Goal: Information Seeking & Learning: Learn about a topic

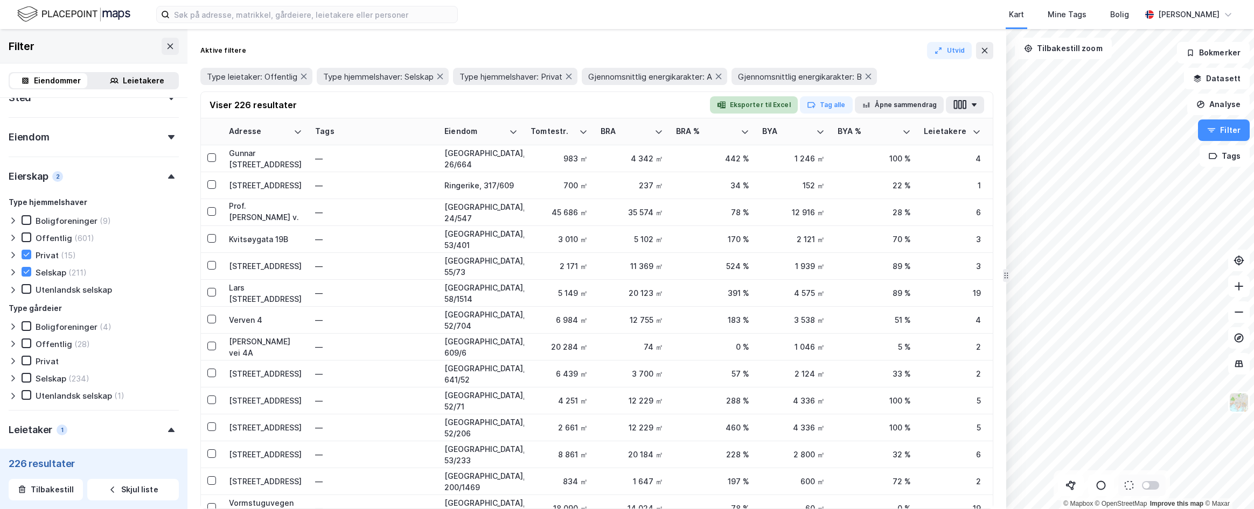
click at [765, 106] on button "Eksporter til Excel" at bounding box center [754, 104] width 88 height 17
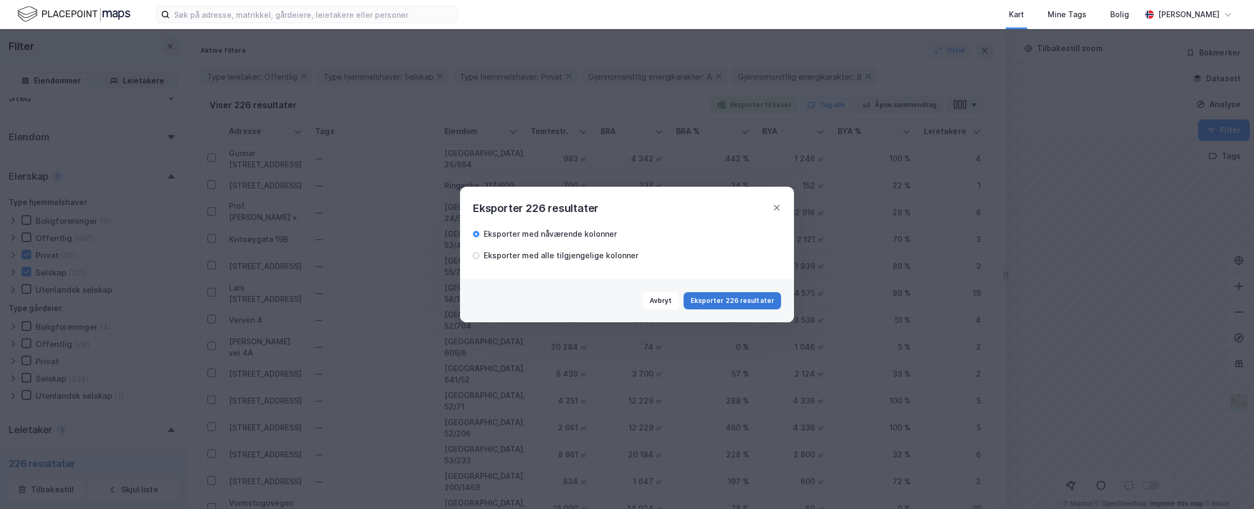
click at [730, 298] on button "Eksporter 226 resultater" at bounding box center [731, 300] width 97 height 17
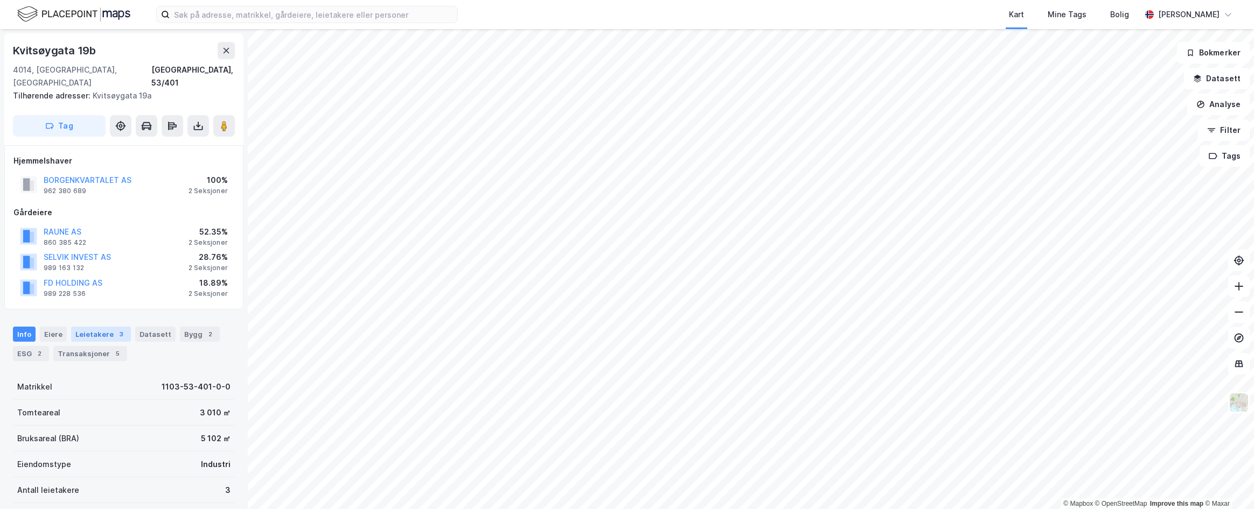
click at [101, 327] on div "Leietakere 3" at bounding box center [101, 334] width 60 height 15
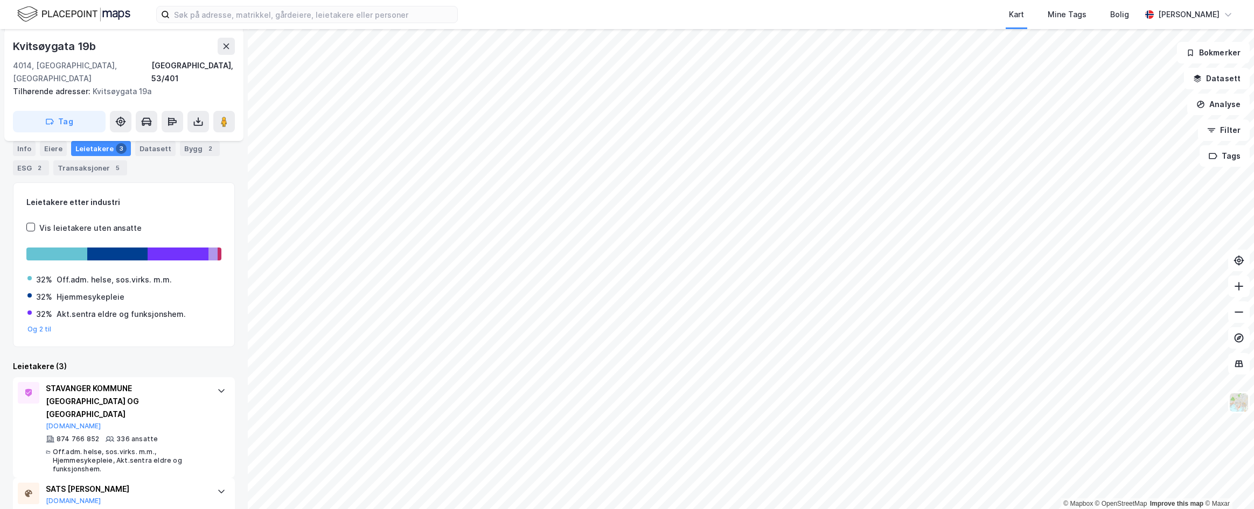
scroll to position [101, 0]
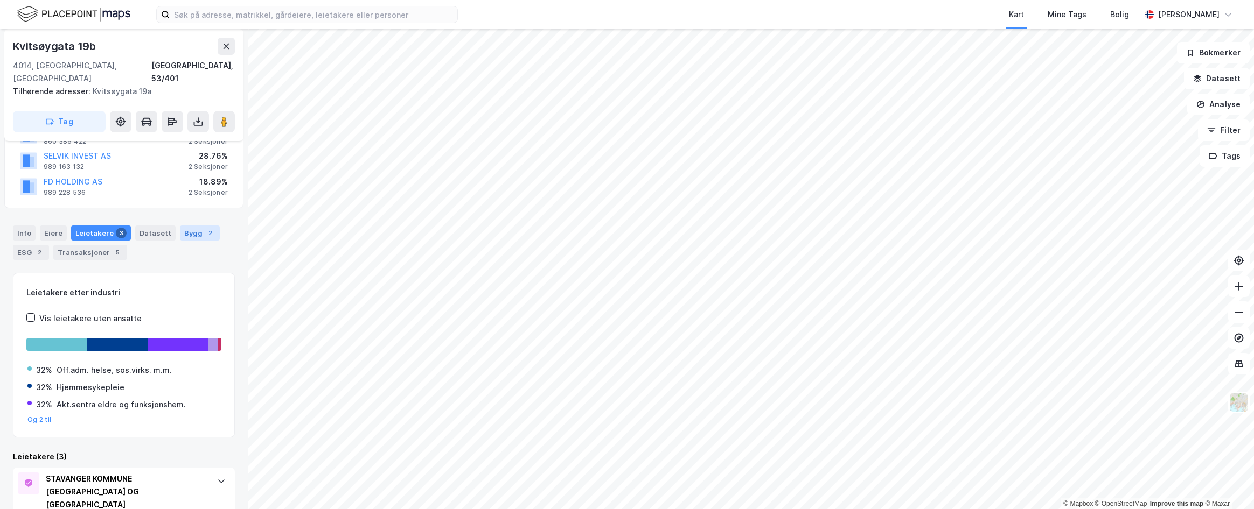
click at [194, 226] on div "Bygg 2" at bounding box center [200, 233] width 40 height 15
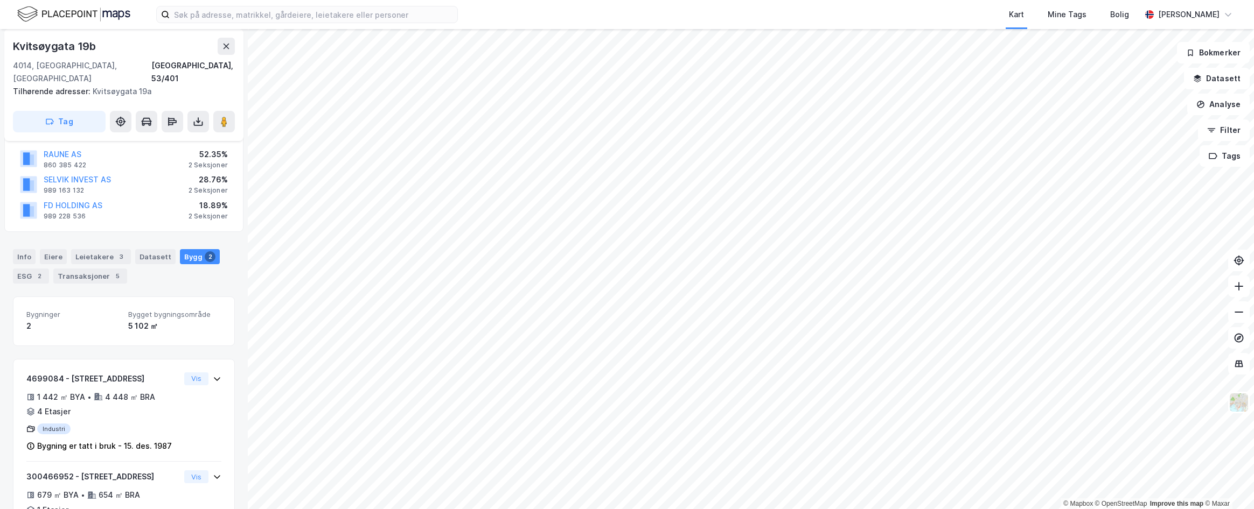
scroll to position [62, 0]
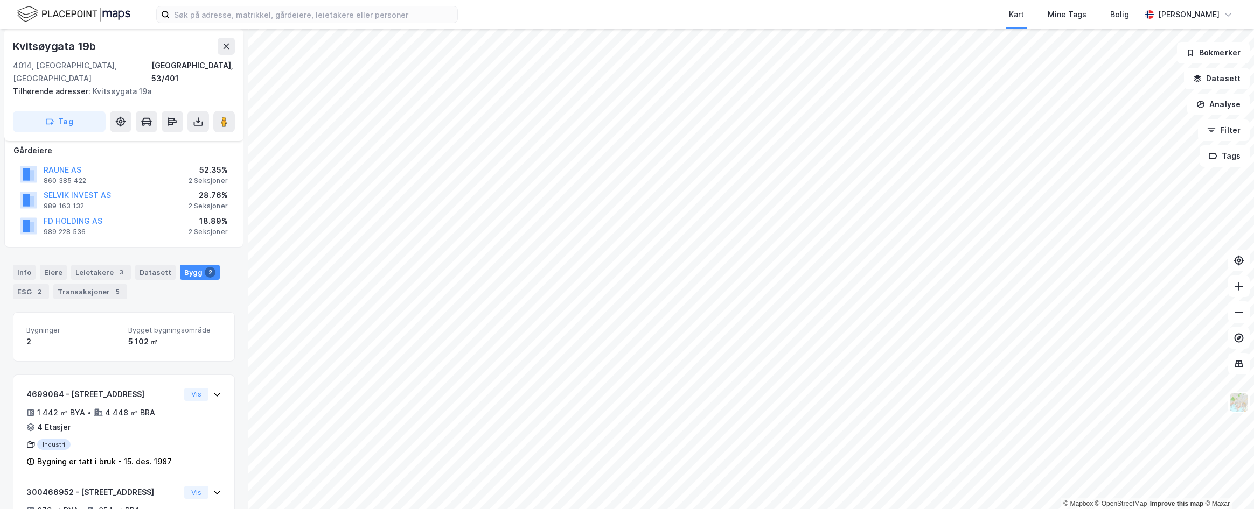
drag, startPoint x: 29, startPoint y: 281, endPoint x: 34, endPoint y: 282, distance: 6.1
click at [29, 284] on div "ESG 2" at bounding box center [31, 291] width 36 height 15
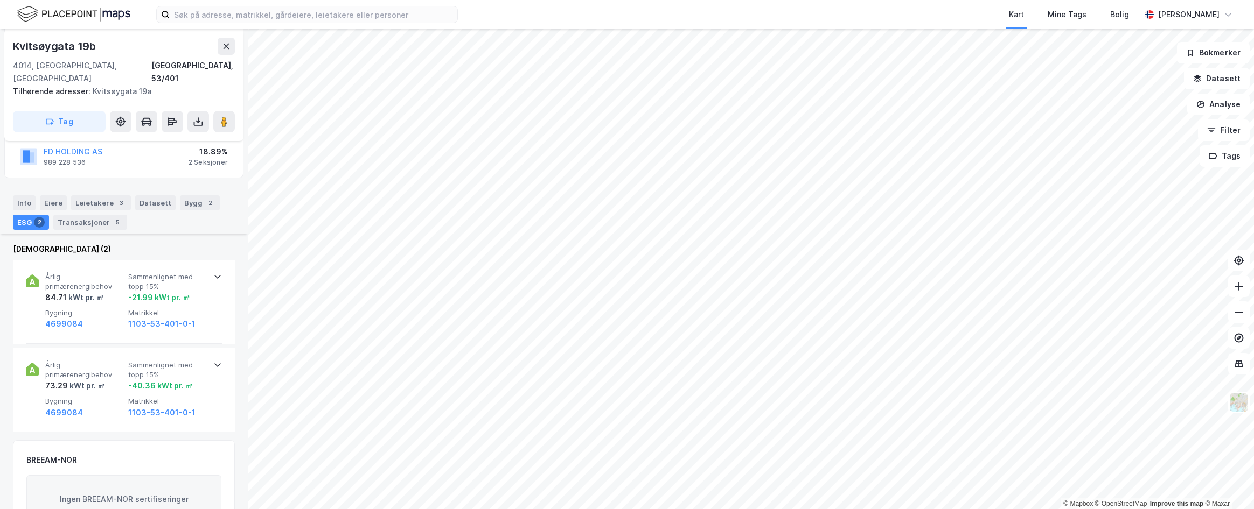
scroll to position [74, 0]
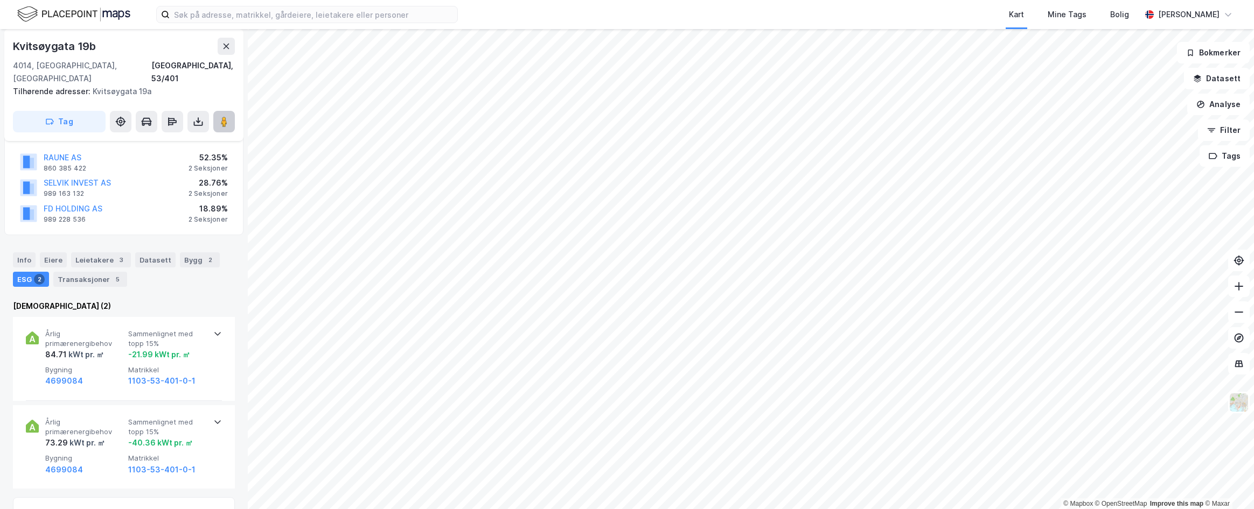
click at [228, 116] on icon at bounding box center [224, 121] width 11 height 11
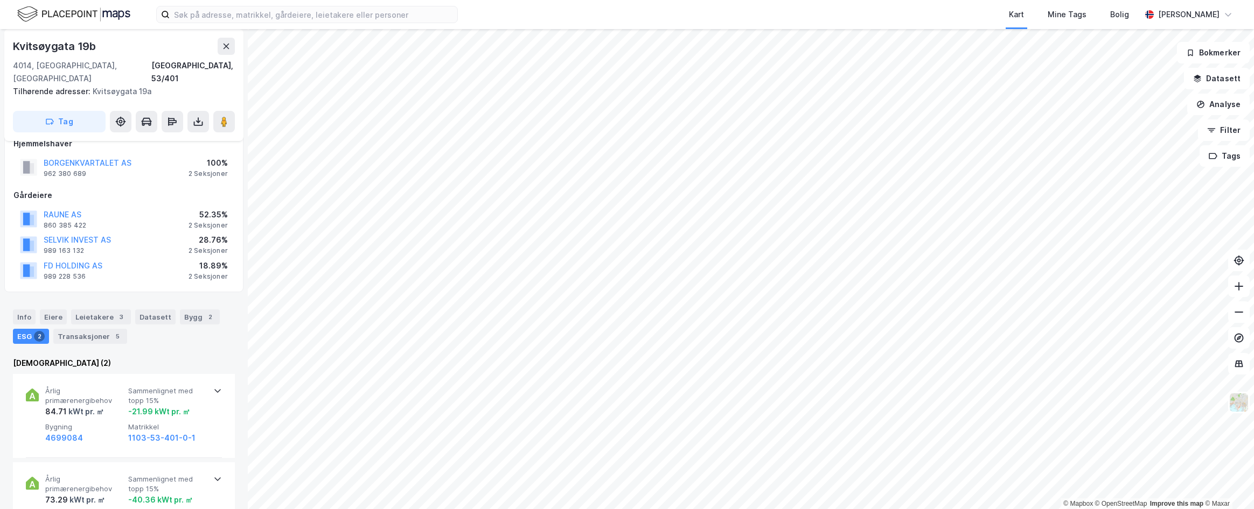
scroll to position [0, 0]
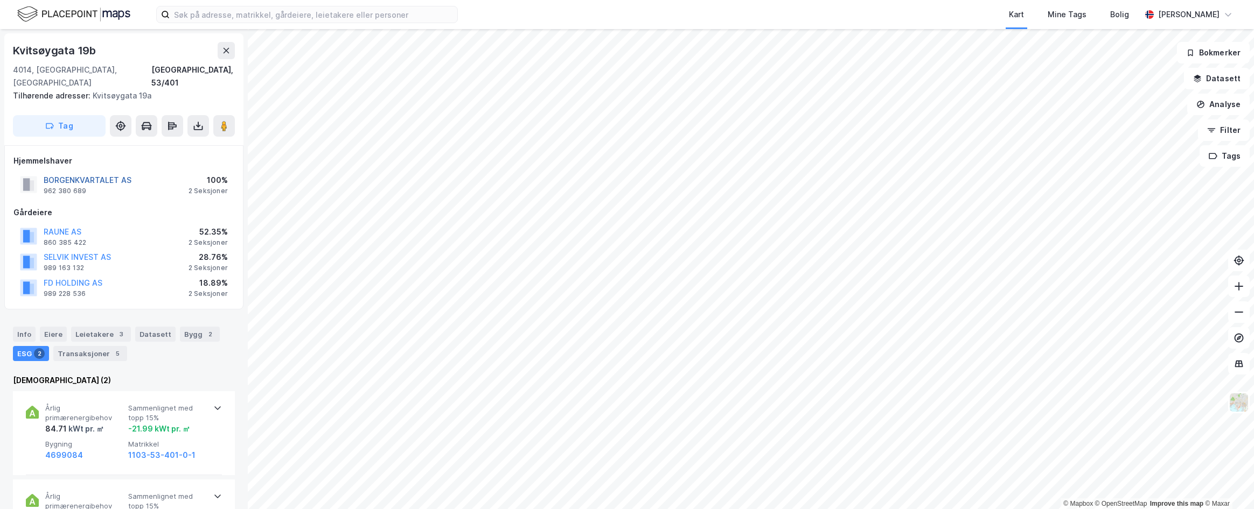
click at [0, 0] on button "BORGENKVARTALET AS" at bounding box center [0, 0] width 0 height 0
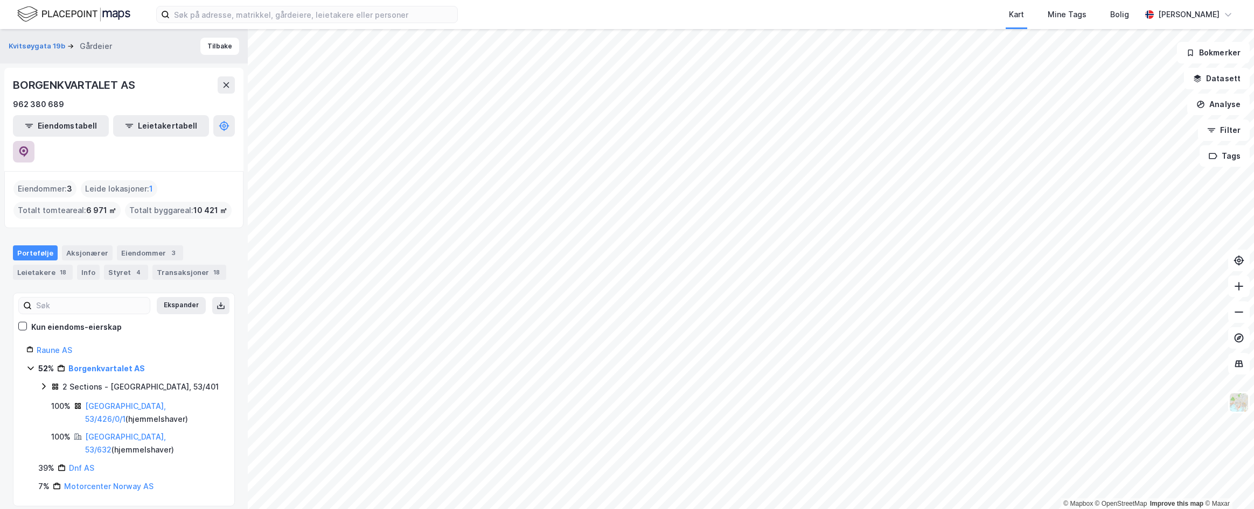
click at [29, 146] on icon at bounding box center [23, 151] width 11 height 11
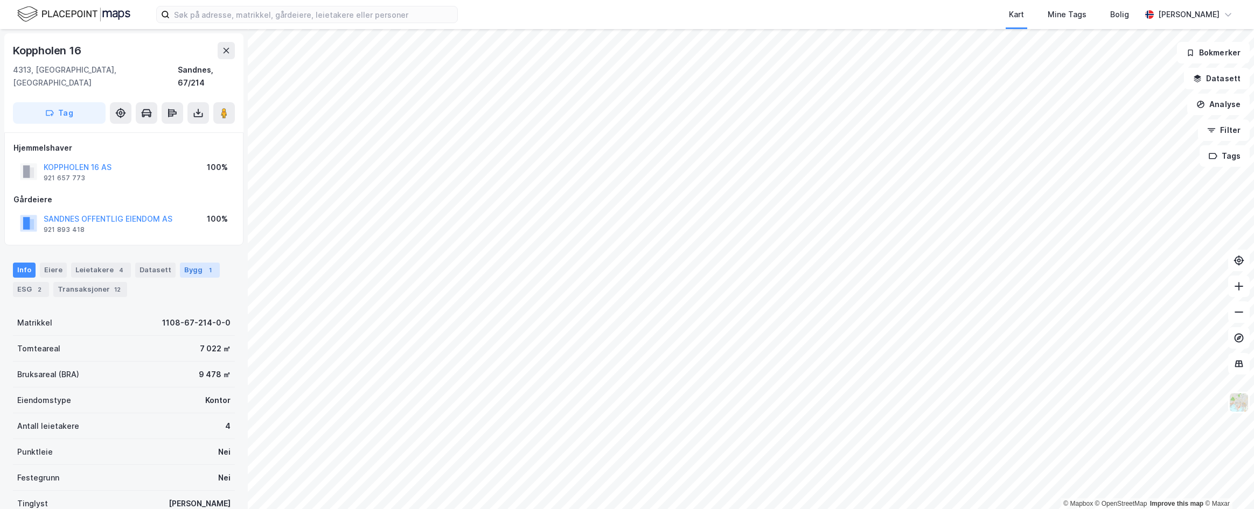
click at [200, 263] on div "Bygg 1" at bounding box center [200, 270] width 40 height 15
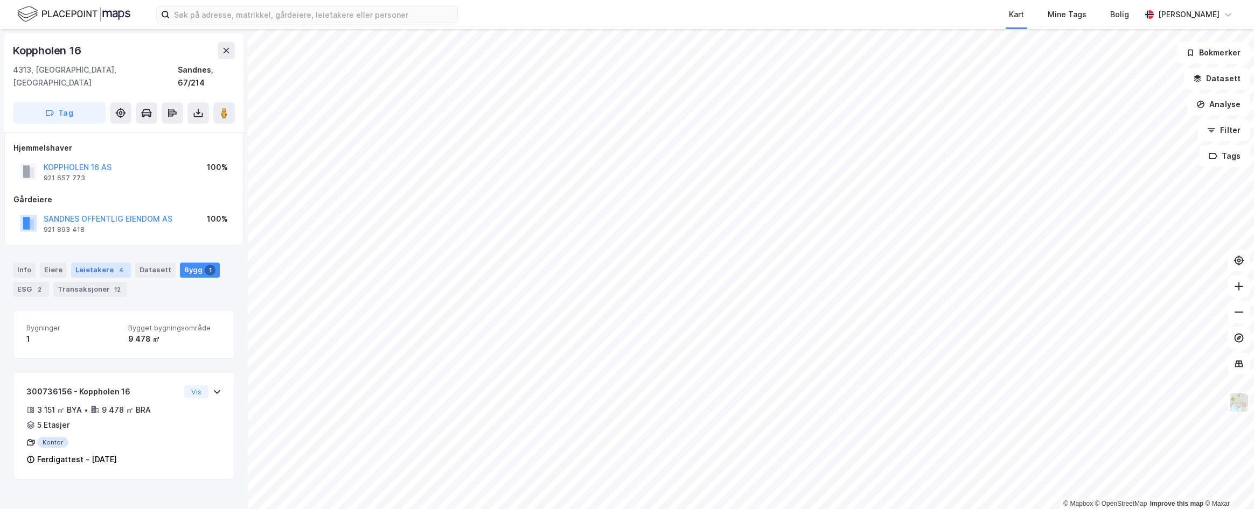
click at [116, 265] on div "4" at bounding box center [121, 270] width 11 height 11
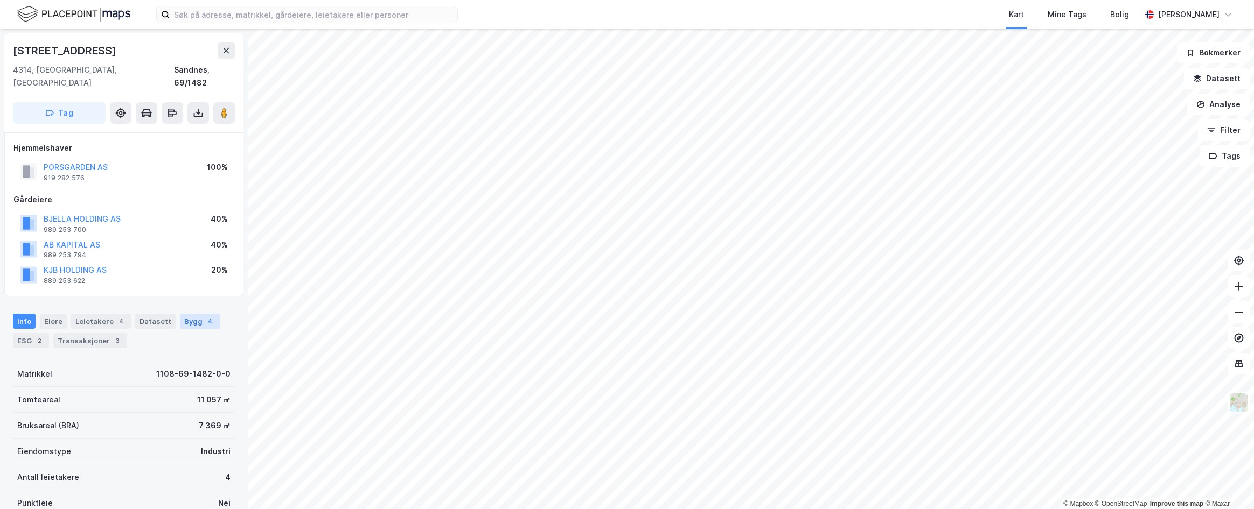
click at [191, 314] on div "Bygg 4" at bounding box center [200, 321] width 40 height 15
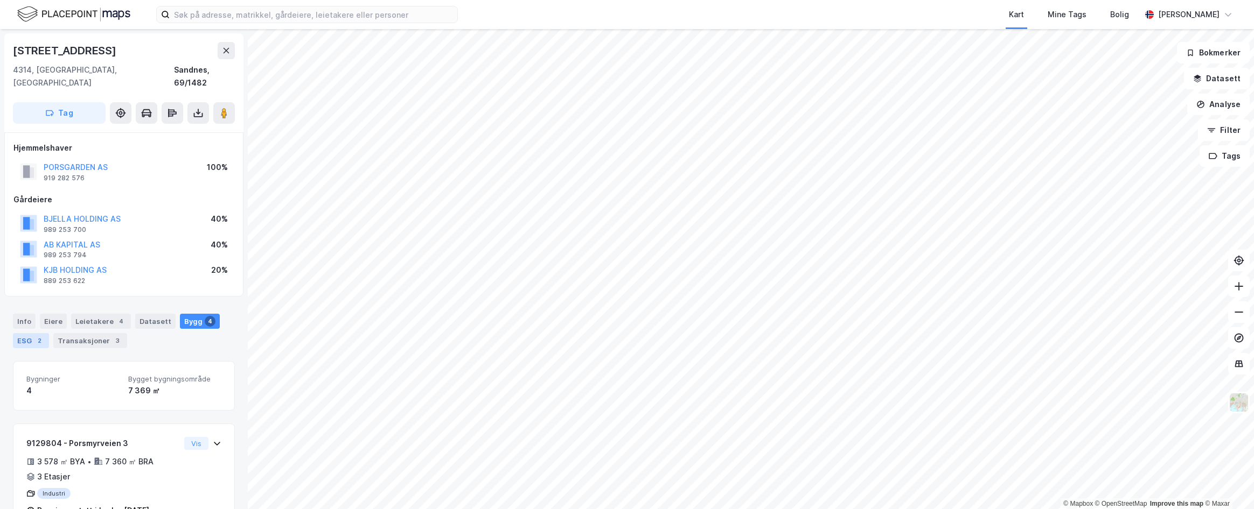
click at [33, 333] on div "ESG 2" at bounding box center [31, 340] width 36 height 15
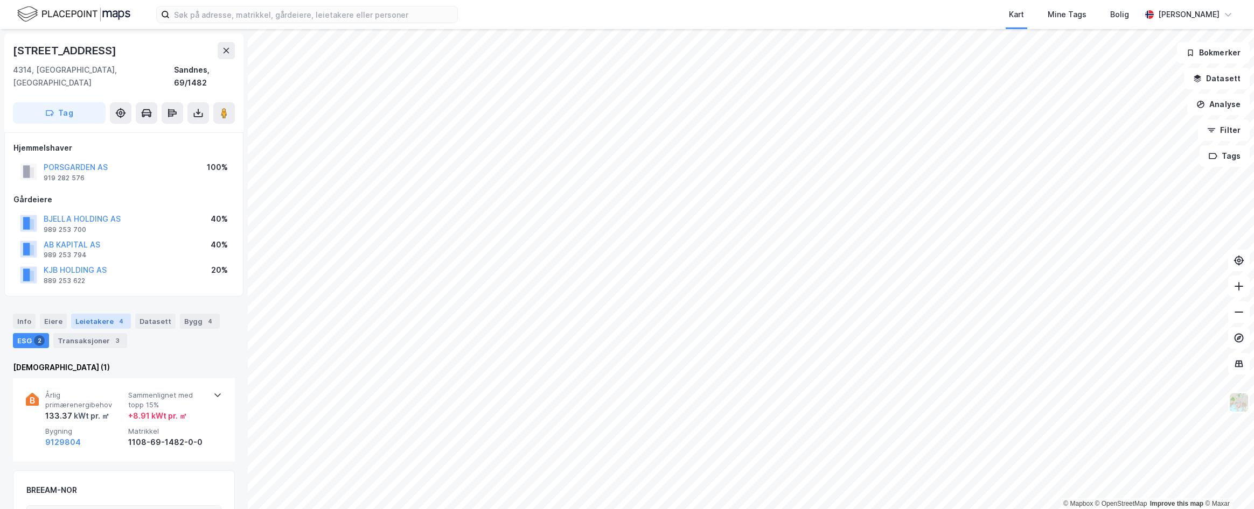
click at [116, 316] on div "4" at bounding box center [121, 321] width 11 height 11
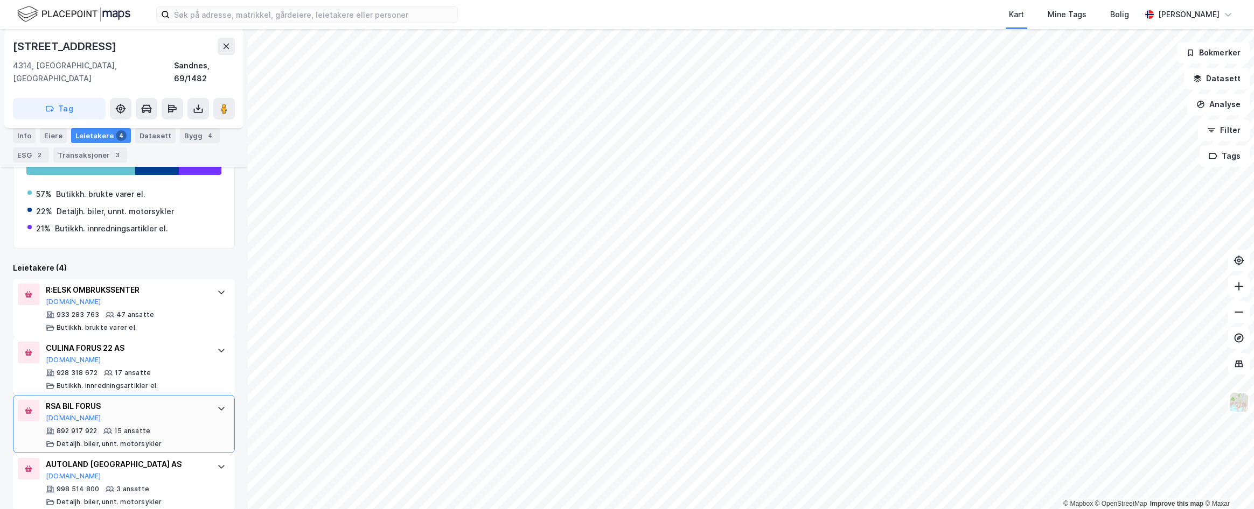
scroll to position [265, 0]
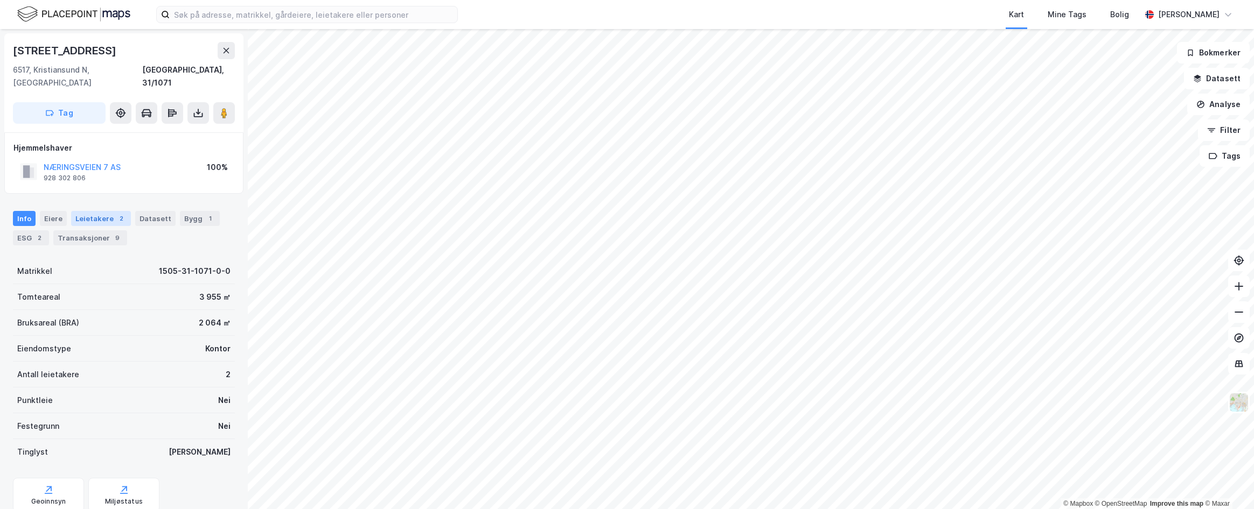
click at [94, 211] on div "Leietakere 2" at bounding box center [101, 218] width 60 height 15
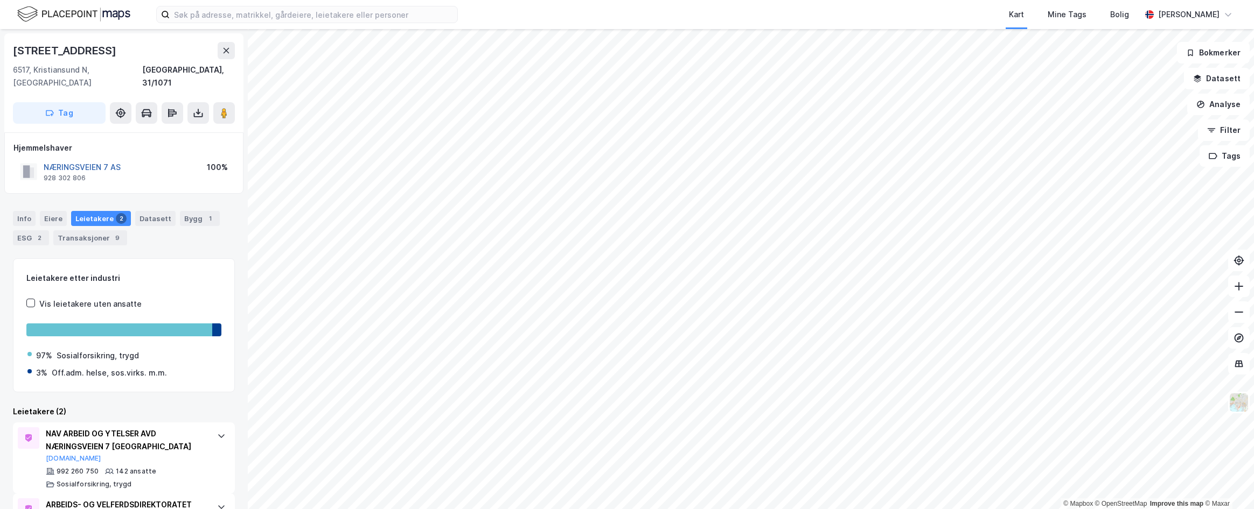
click at [0, 0] on button "NÆRINGSVEIEN 7 AS" at bounding box center [0, 0] width 0 height 0
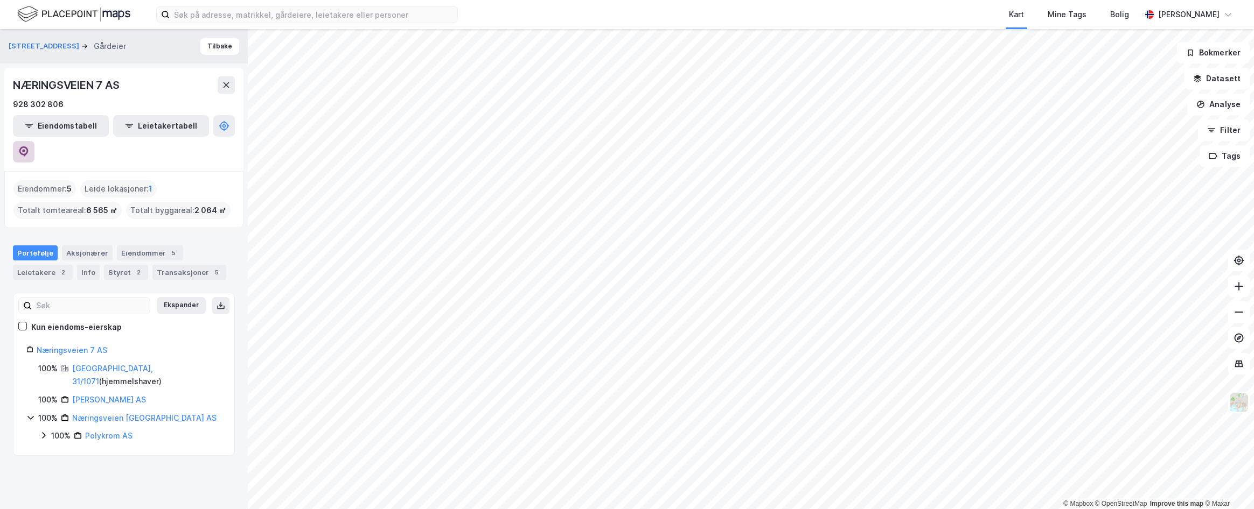
click at [29, 146] on icon at bounding box center [23, 151] width 11 height 11
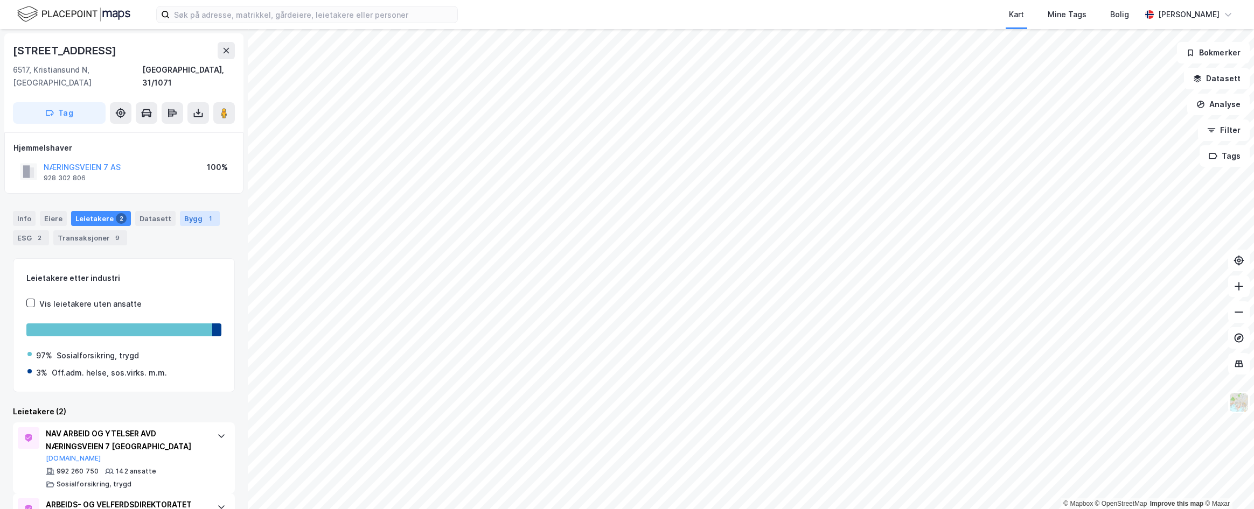
click at [184, 211] on div "Bygg 1" at bounding box center [200, 218] width 40 height 15
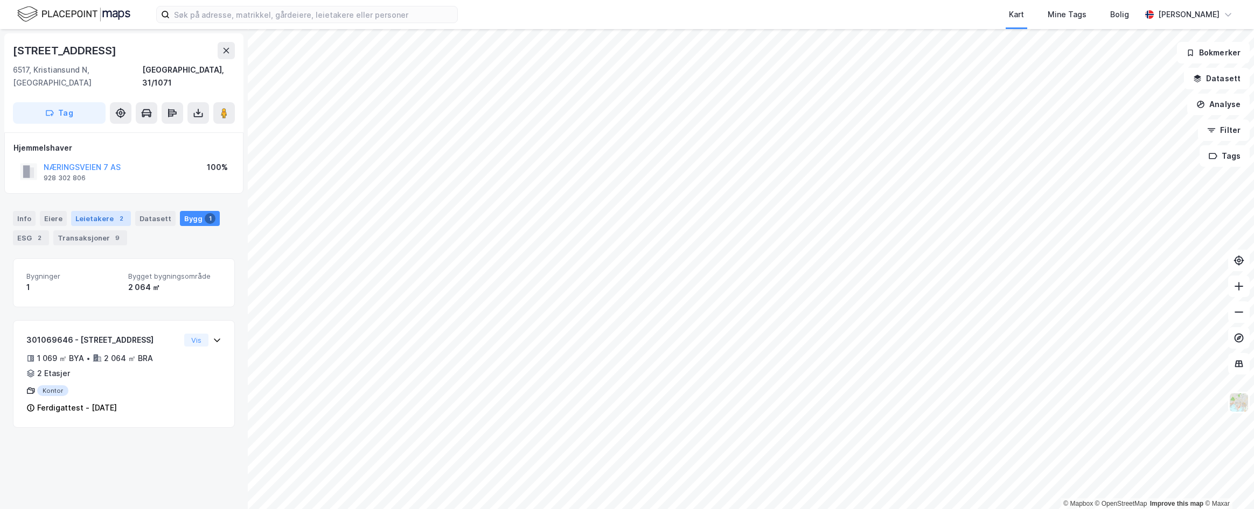
click at [96, 211] on div "Leietakere 2" at bounding box center [101, 218] width 60 height 15
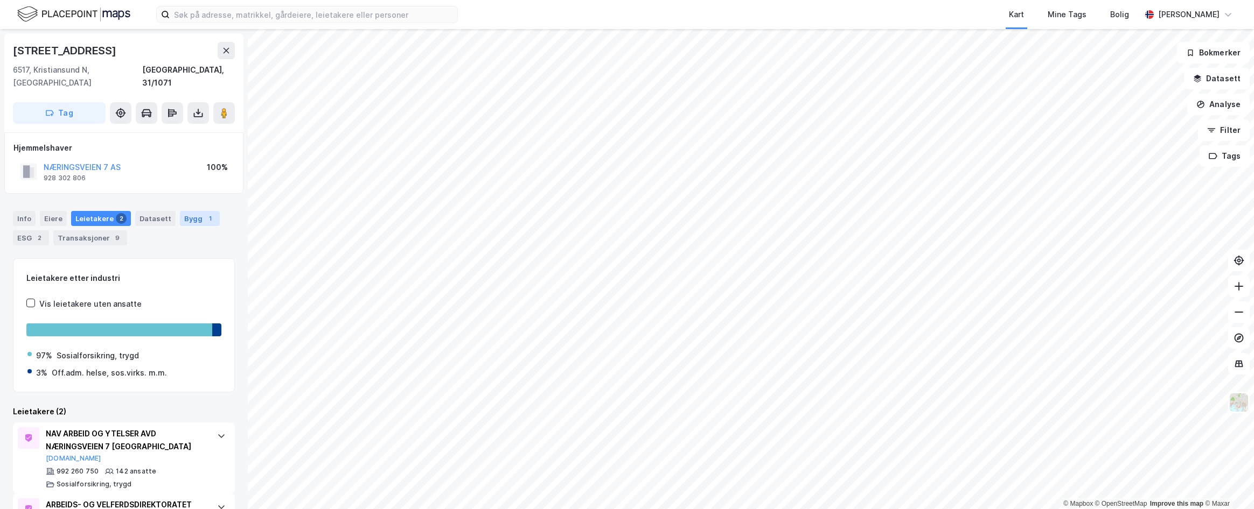
click at [189, 211] on div "Bygg 1" at bounding box center [200, 218] width 40 height 15
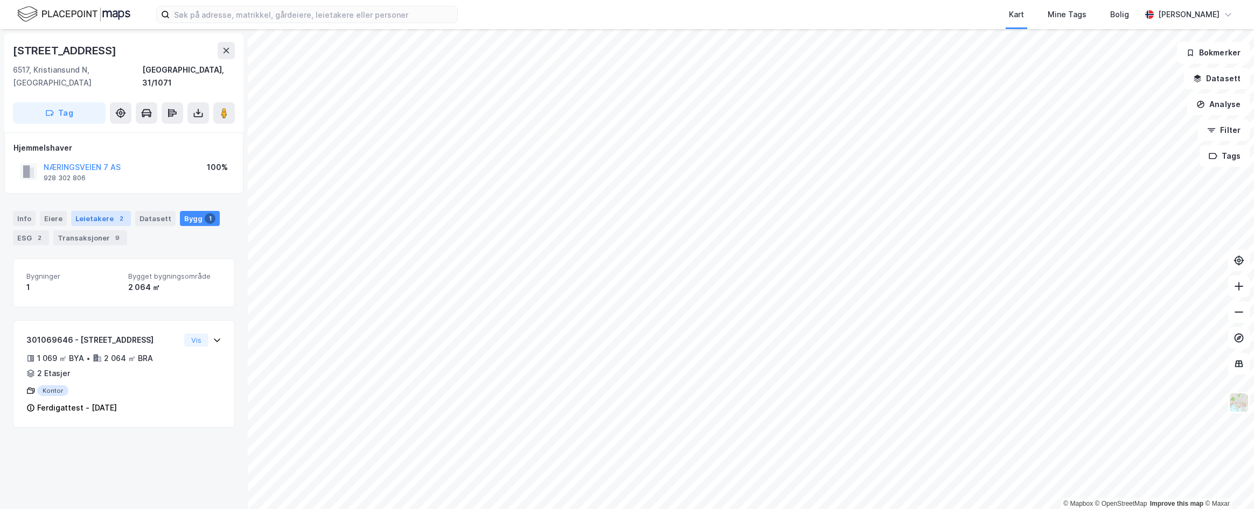
click at [116, 213] on div "2" at bounding box center [121, 218] width 11 height 11
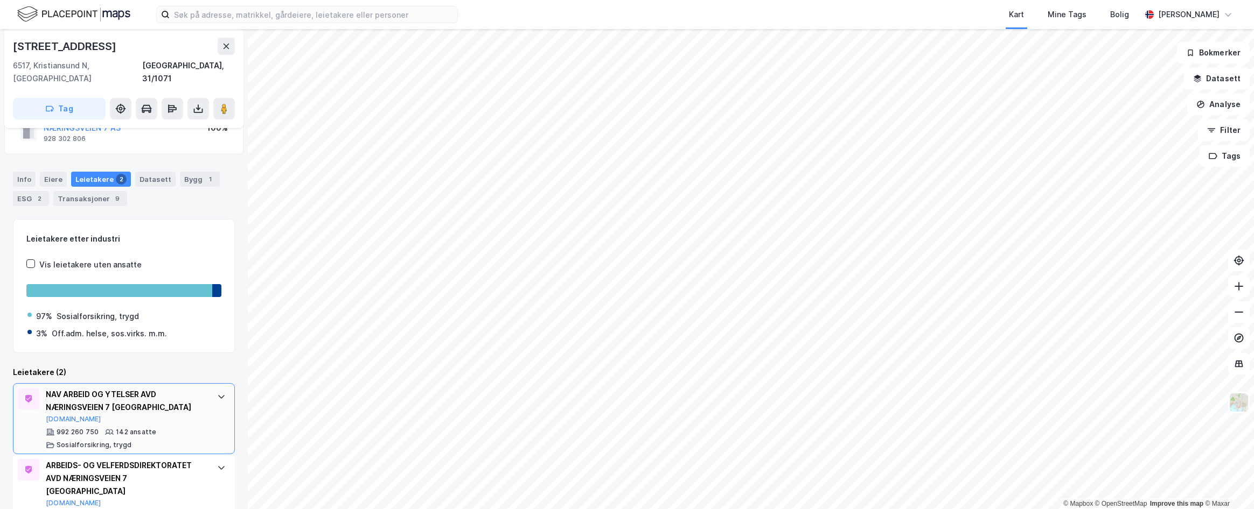
scroll to position [54, 0]
